Goal: Find specific page/section: Find specific page/section

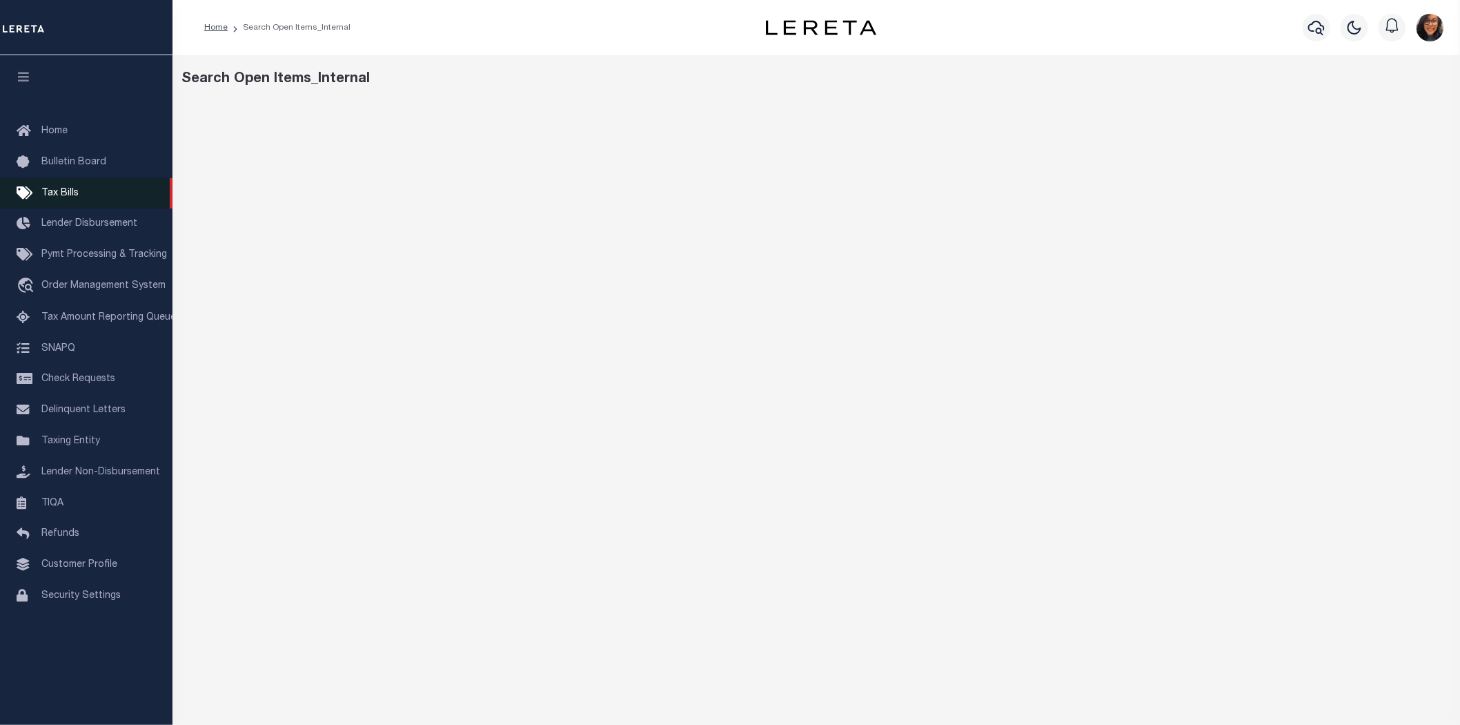
click at [52, 190] on span "Tax Bills" at bounding box center [59, 193] width 37 height 10
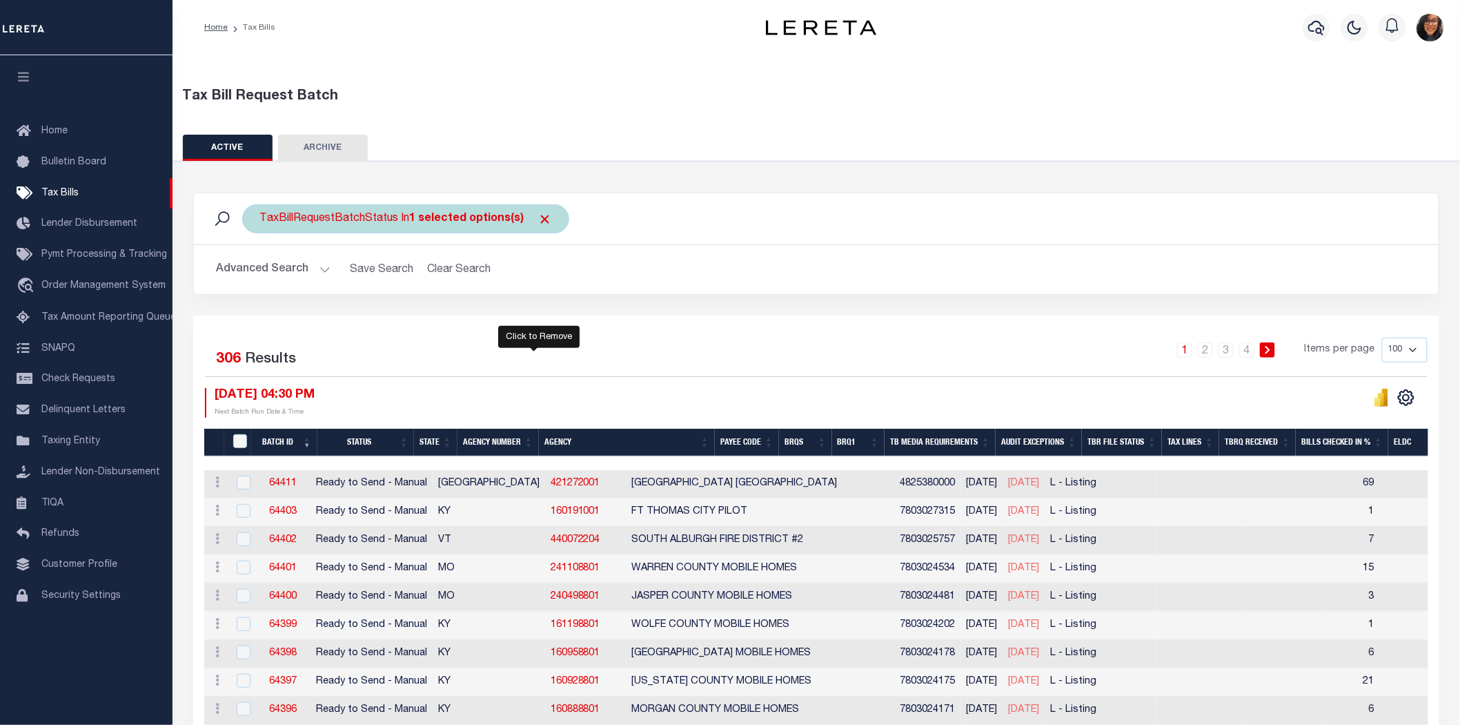
click at [538, 212] on span "Click to Remove" at bounding box center [545, 219] width 14 height 14
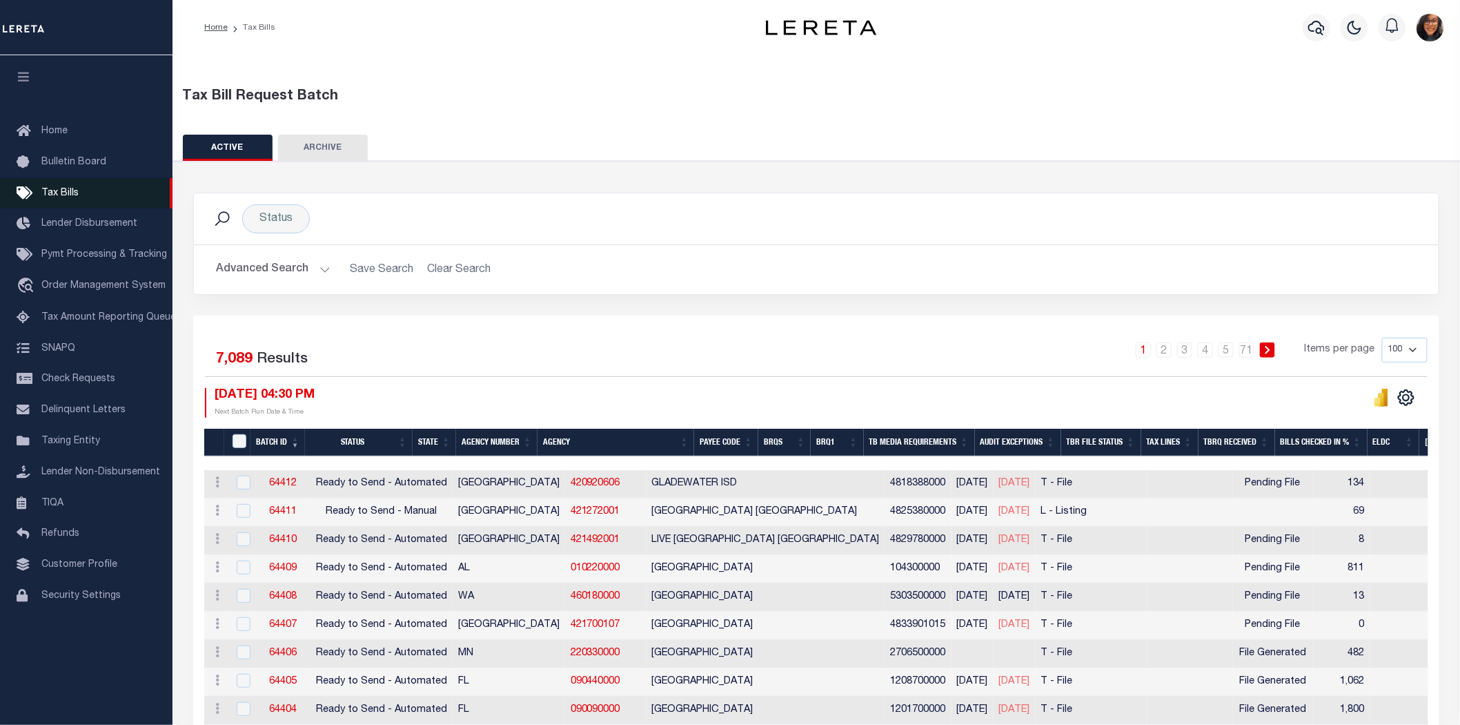
click at [68, 188] on span "Tax Bills" at bounding box center [59, 193] width 37 height 10
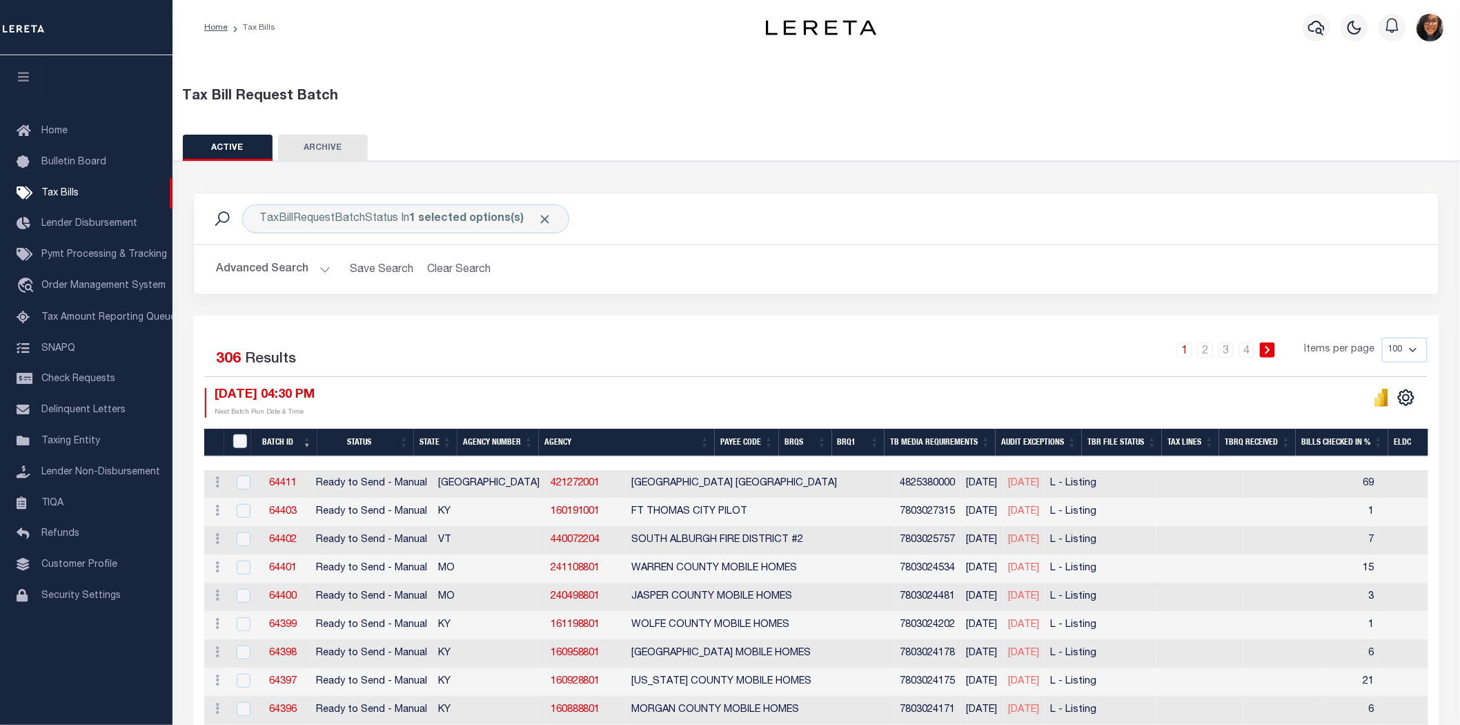
click at [322, 139] on button "ARCHIVE" at bounding box center [323, 148] width 90 height 26
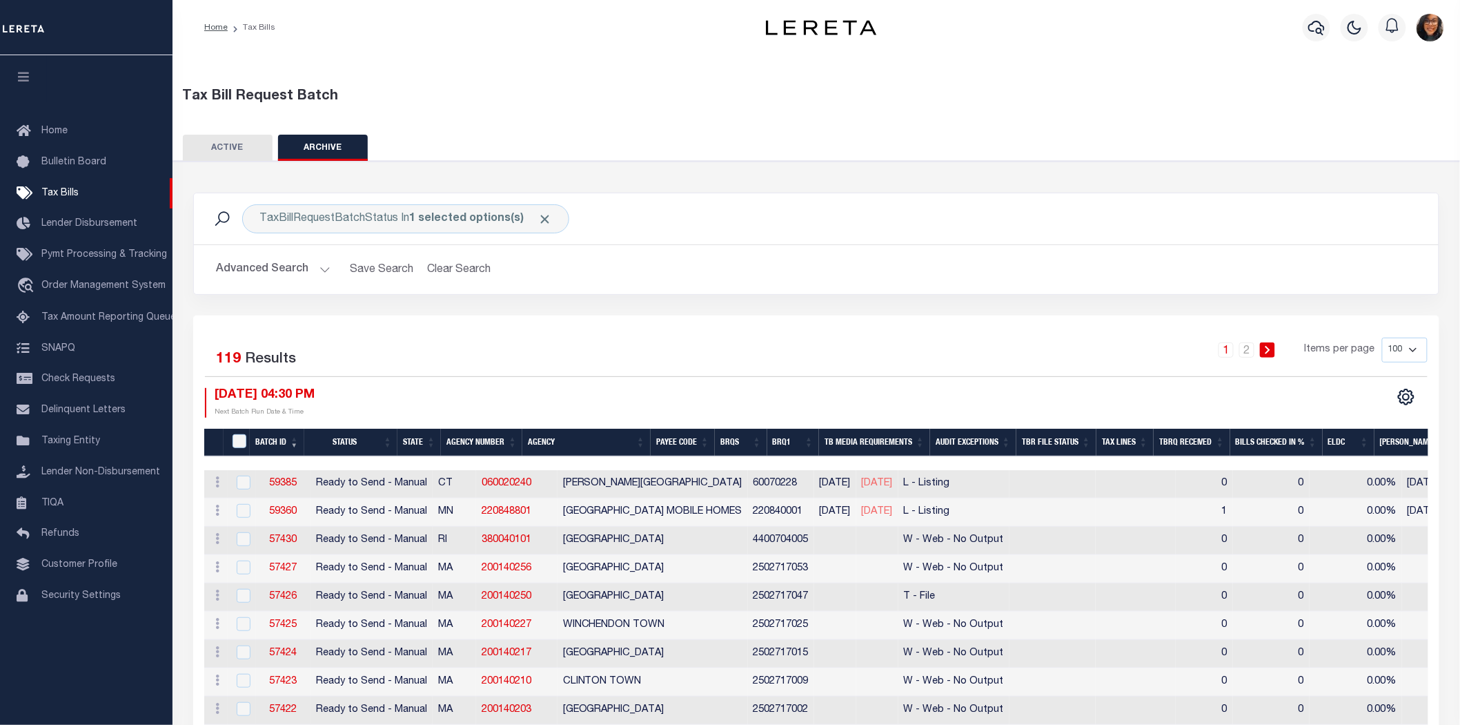
scroll to position [77, 0]
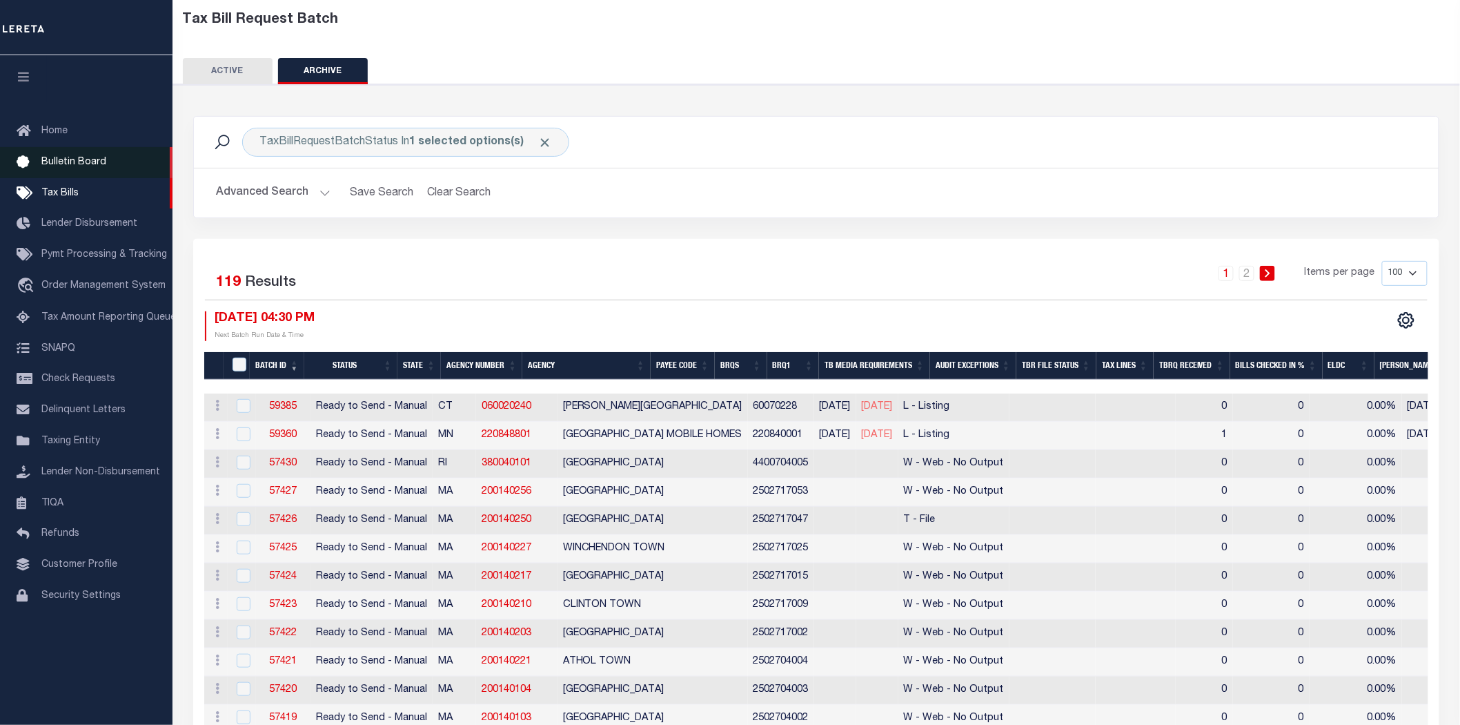
click at [83, 150] on link "Bulletin Board" at bounding box center [86, 162] width 173 height 31
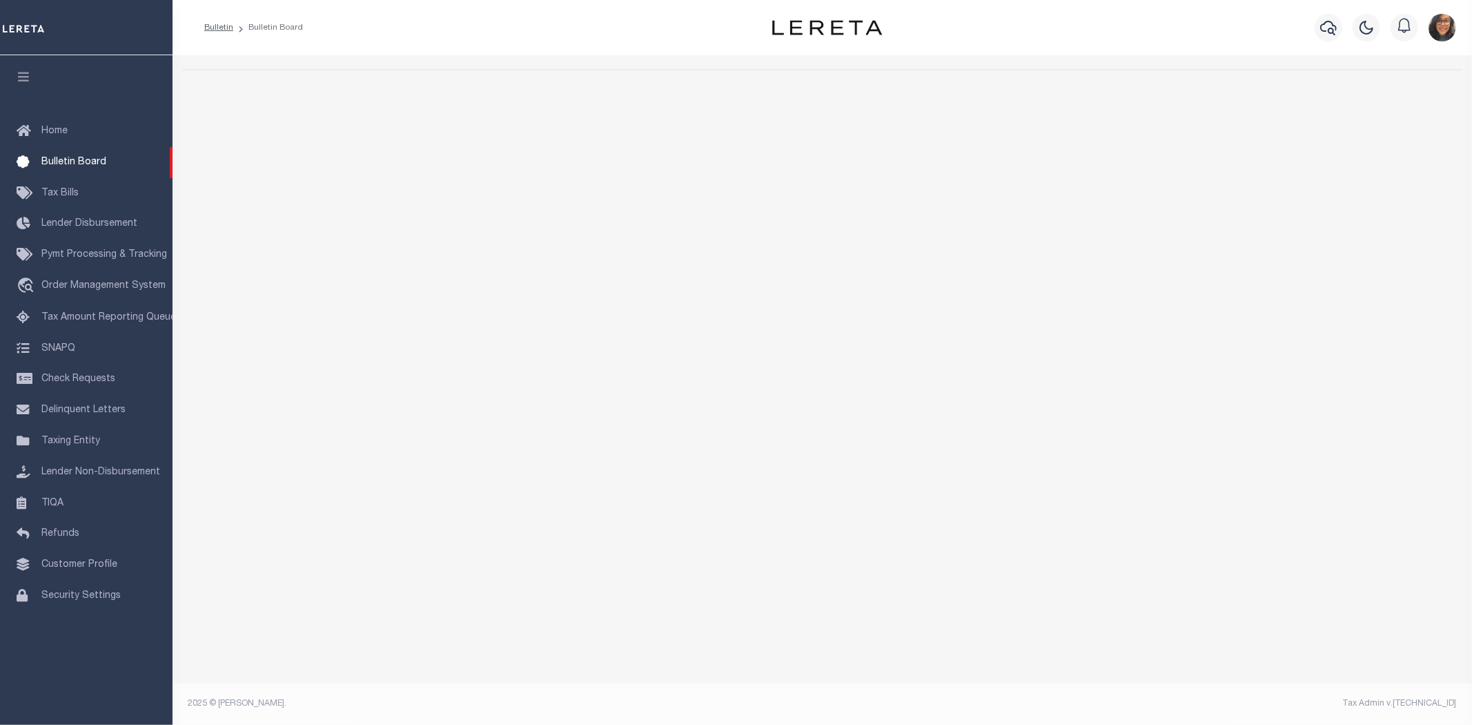
select select "50"
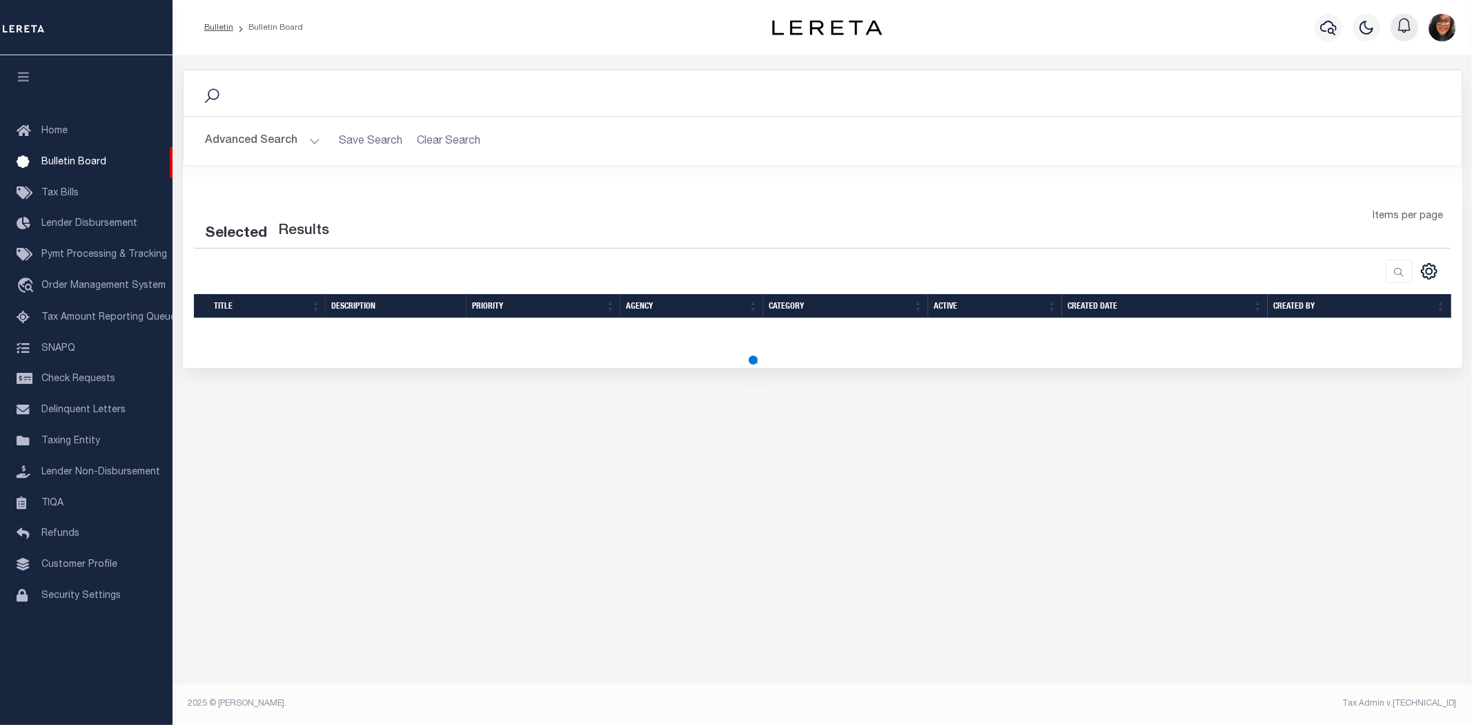
select select "50"
